Goal: Transaction & Acquisition: Purchase product/service

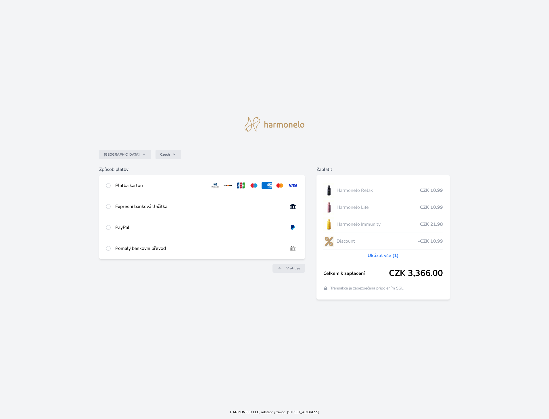
click at [128, 182] on div "Platba kartou" at bounding box center [160, 185] width 90 height 7
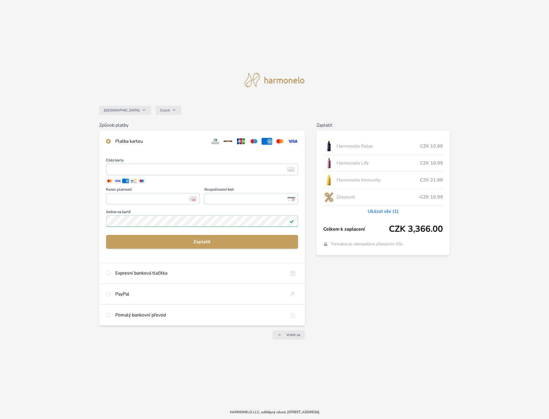
click at [151, 272] on div "Expresní banková tlačítka" at bounding box center [198, 273] width 167 height 7
radio input "false"
radio input "true"
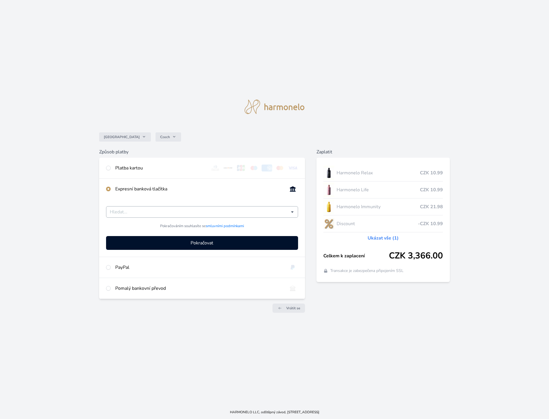
click at [149, 211] on input "Česká spořitelna Komerční banka mTransfer Fio banka Moneta Money Bank Raiffeise…" at bounding box center [200, 212] width 181 height 7
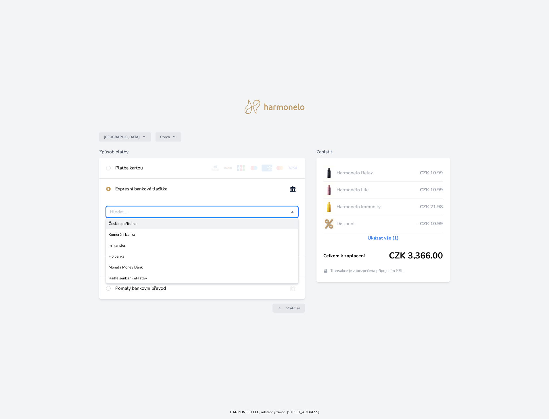
click at [148, 223] on span "Česká spořitelna" at bounding box center [202, 224] width 187 height 6
type input "Česká spořitelna"
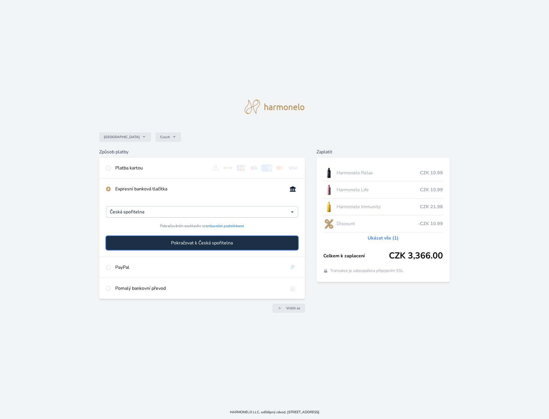
click at [147, 242] on button "Pokračovat k Česká spořitelna" at bounding box center [202, 243] width 192 height 14
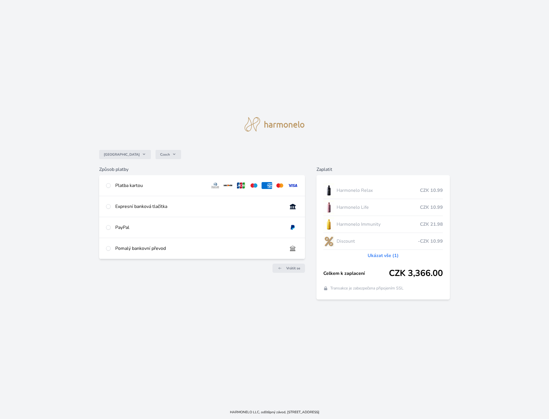
click at [289, 128] on img at bounding box center [274, 124] width 60 height 14
click at [290, 265] on link "Vrátit se" at bounding box center [288, 268] width 32 height 9
